Goal: Check status: Check status

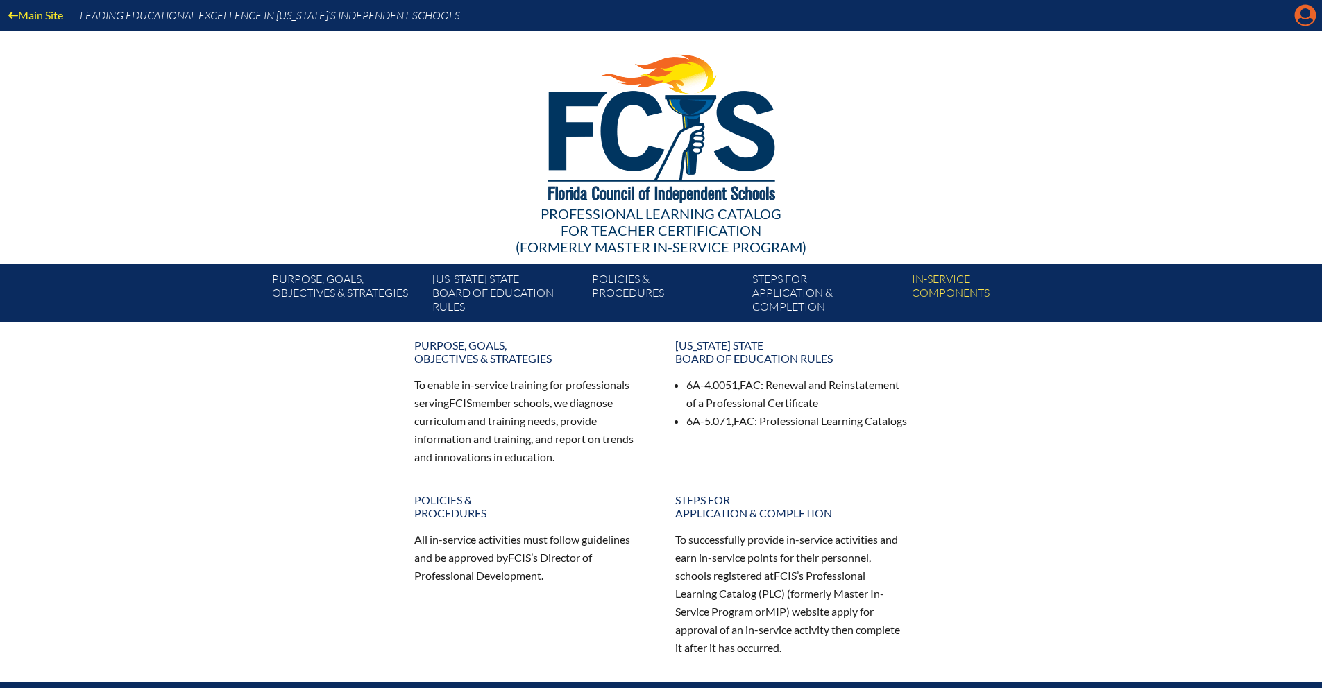
click at [1303, 17] on icon "Manage Account" at bounding box center [1305, 15] width 22 height 22
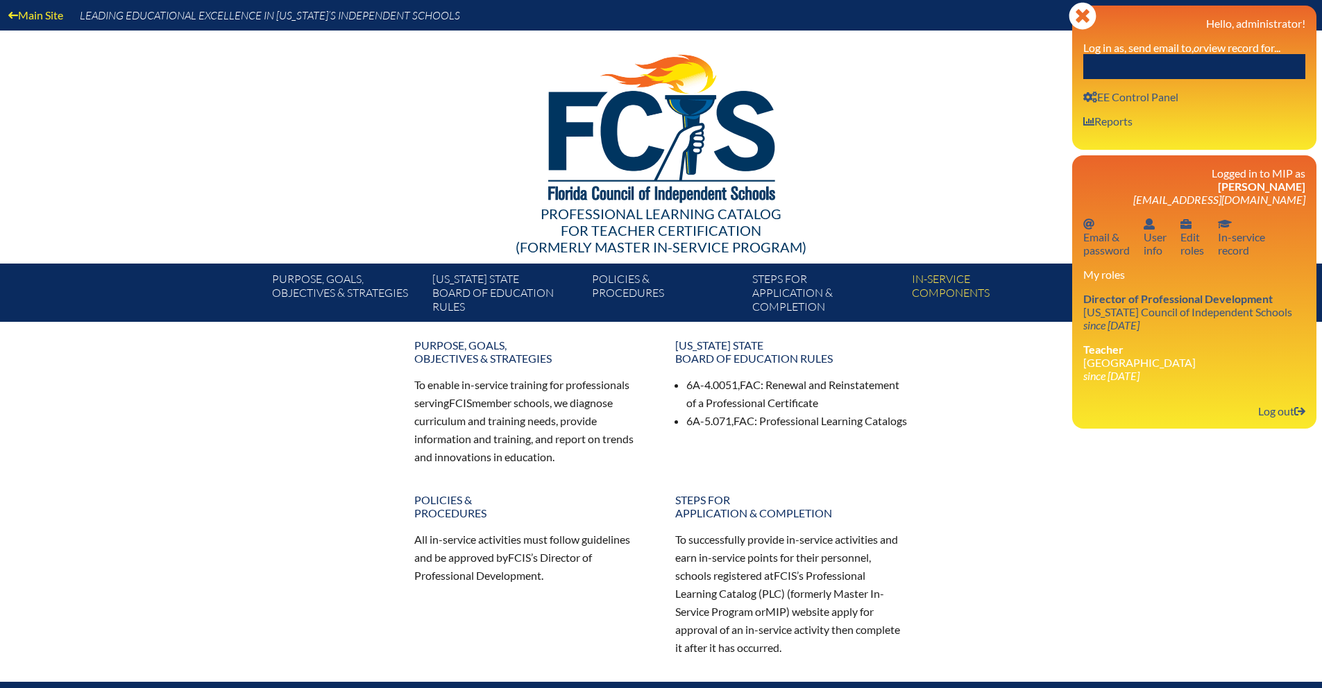
click at [1153, 65] on input "text" at bounding box center [1194, 66] width 222 height 25
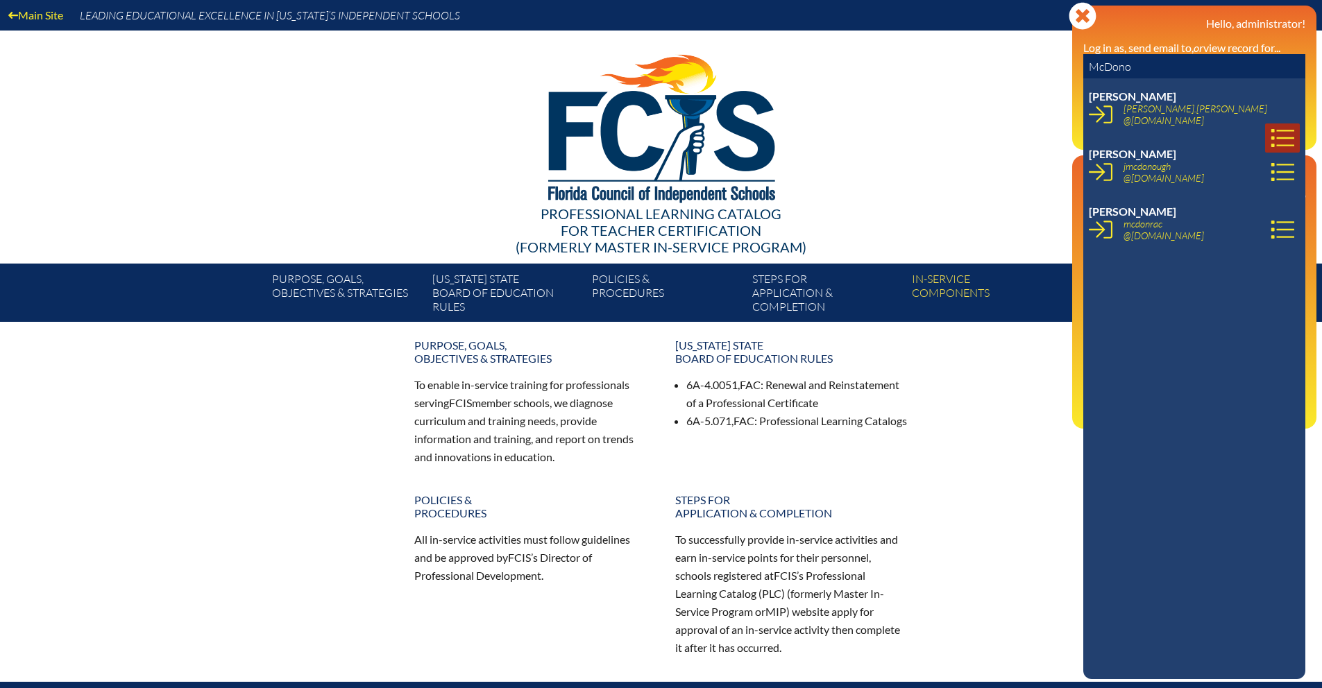
type input "McDono"
click at [1280, 129] on icon at bounding box center [1282, 138] width 23 height 18
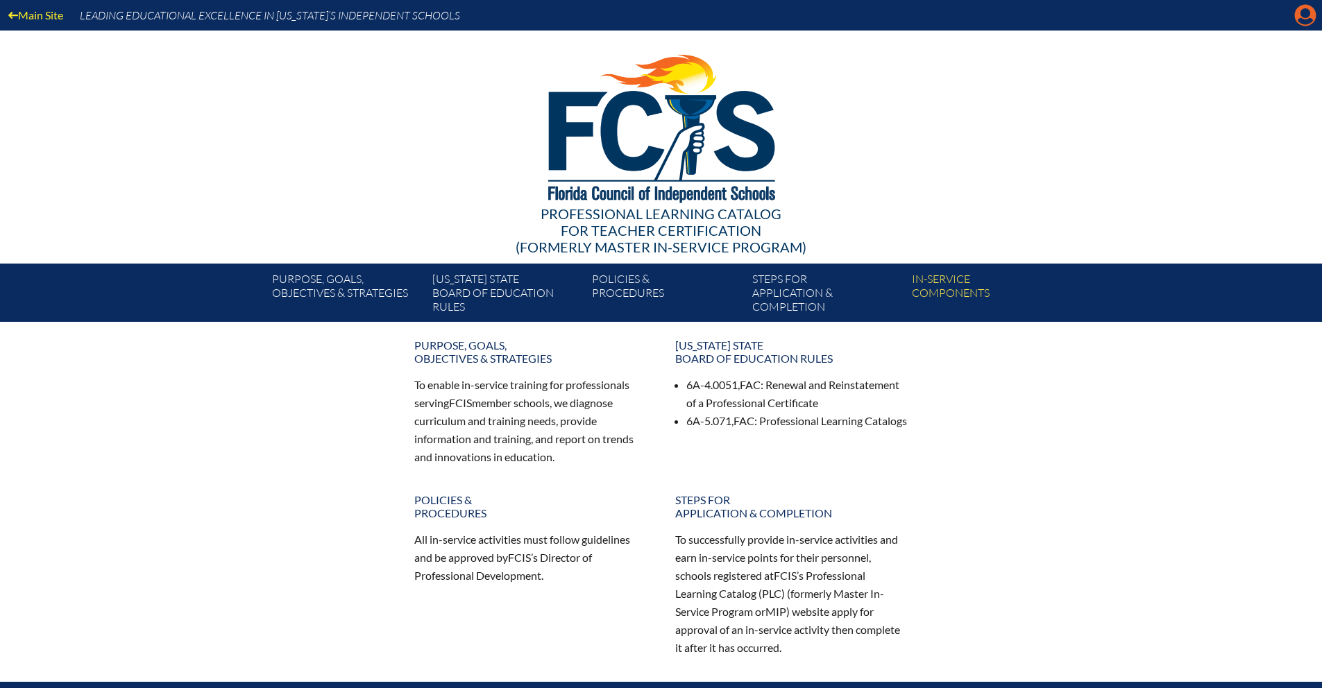
click at [1314, 15] on icon at bounding box center [1306, 16] width 22 height 22
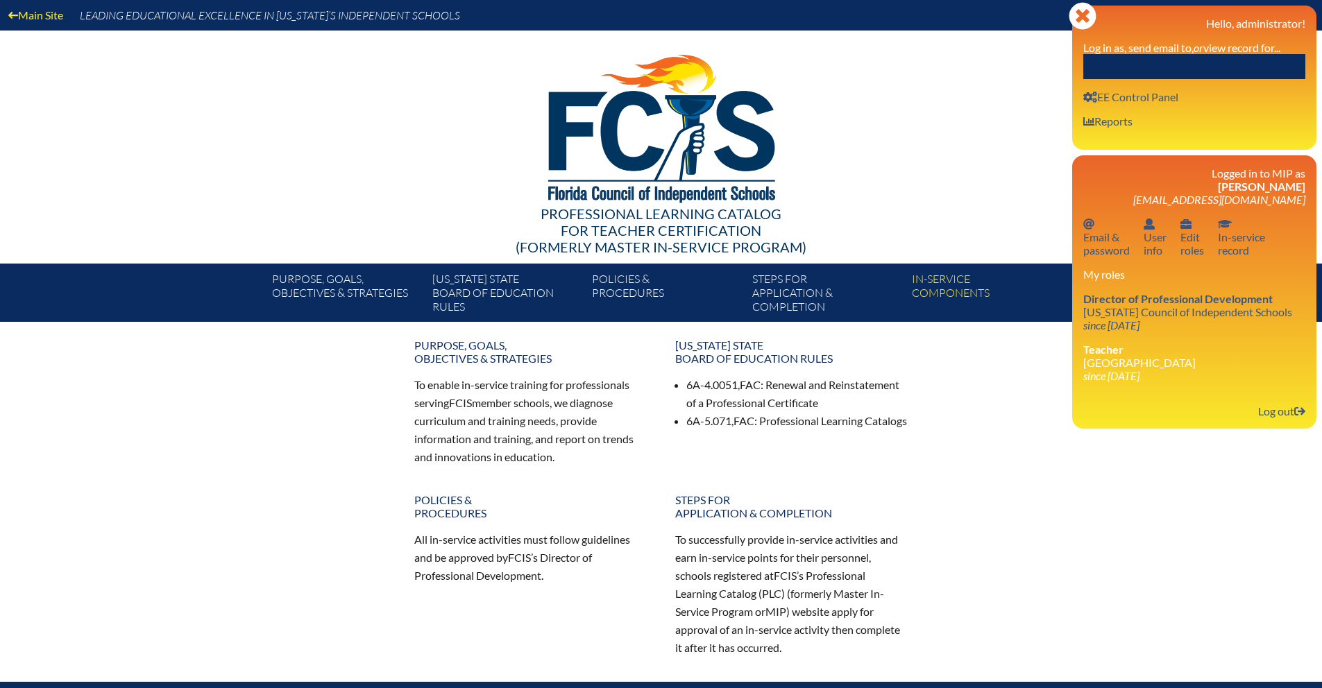
click at [1213, 62] on input "text" at bounding box center [1194, 66] width 222 height 25
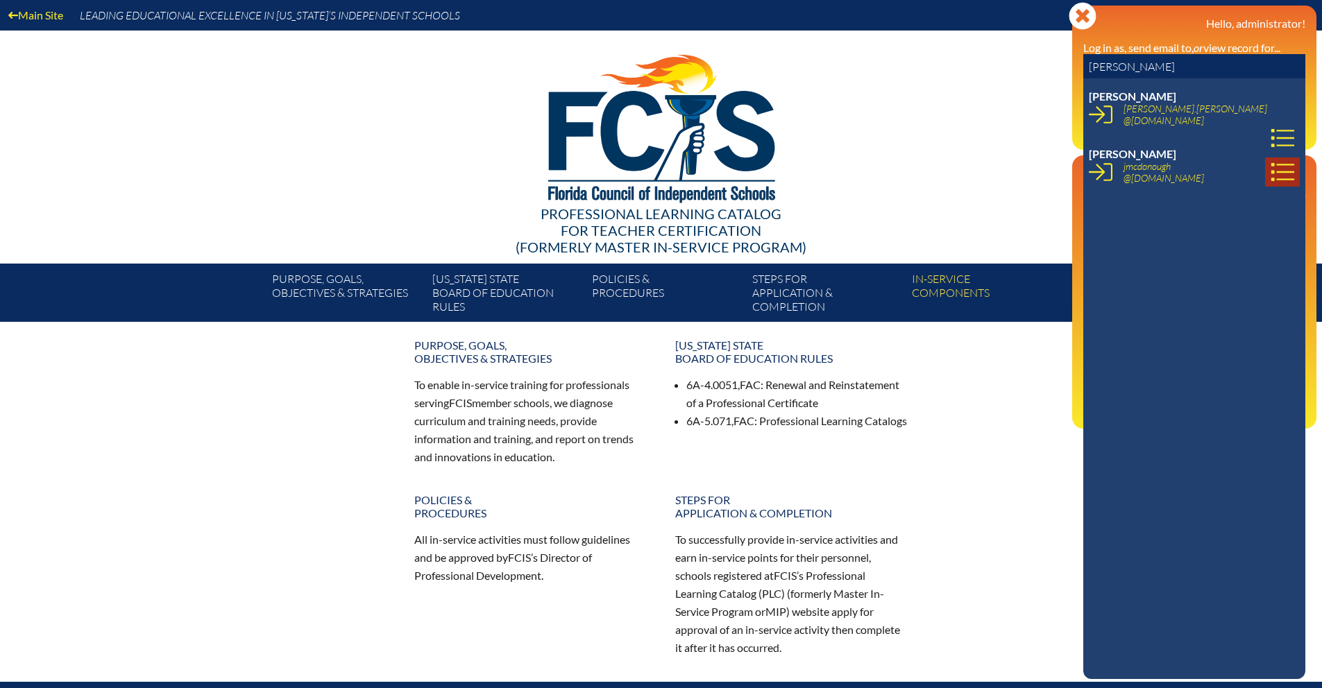
type input "[PERSON_NAME]"
click at [1273, 171] on icon at bounding box center [1282, 172] width 23 height 18
